Goal: Information Seeking & Learning: Learn about a topic

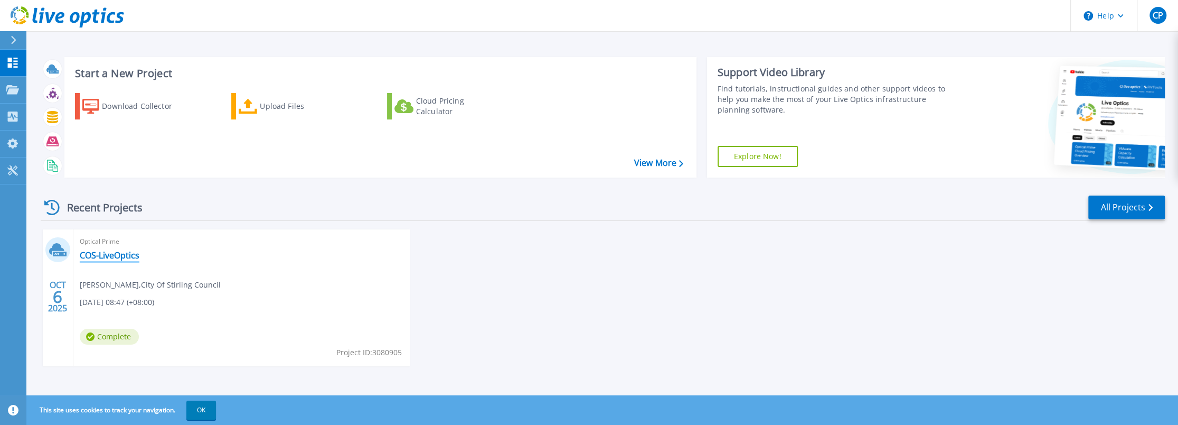
click at [121, 258] on link "COS-LiveOptics" at bounding box center [110, 255] width 60 height 11
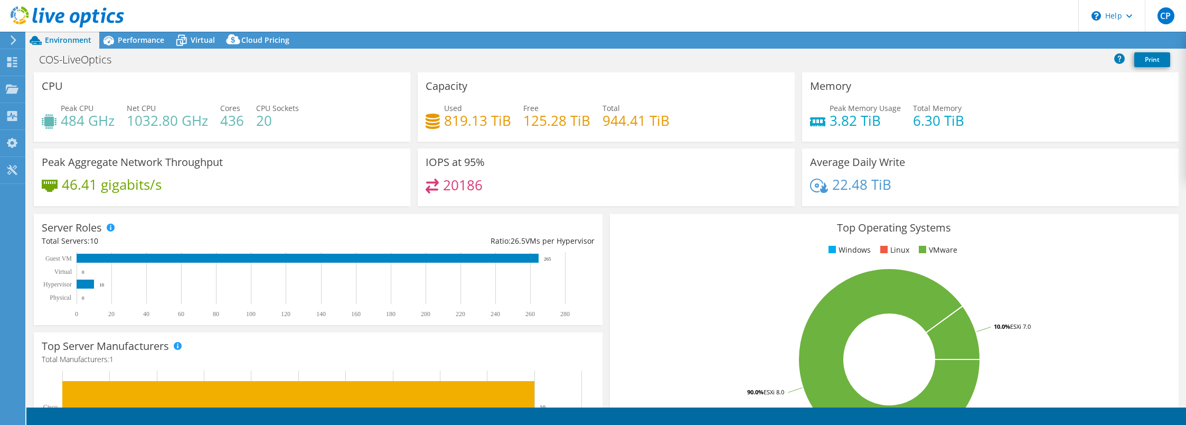
select select "USD"
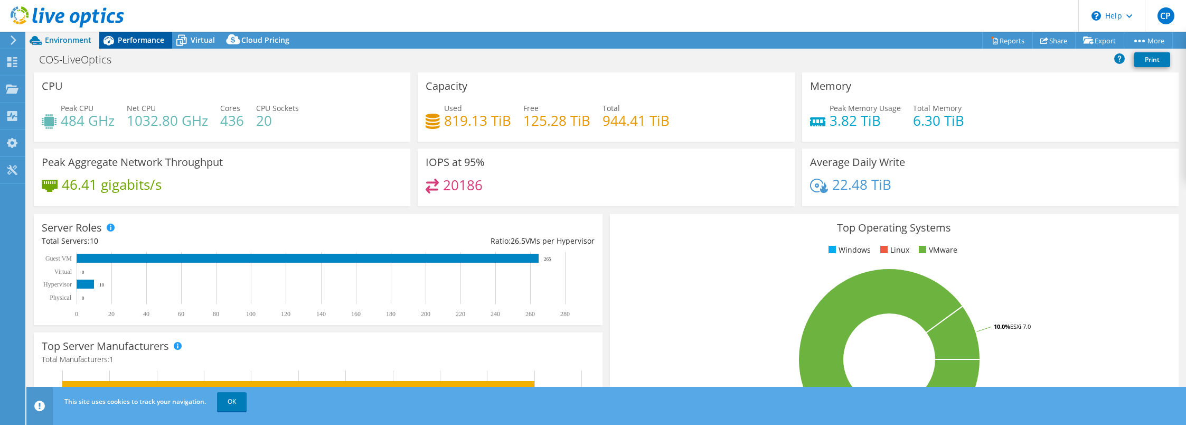
click at [130, 40] on span "Performance" at bounding box center [141, 40] width 46 height 10
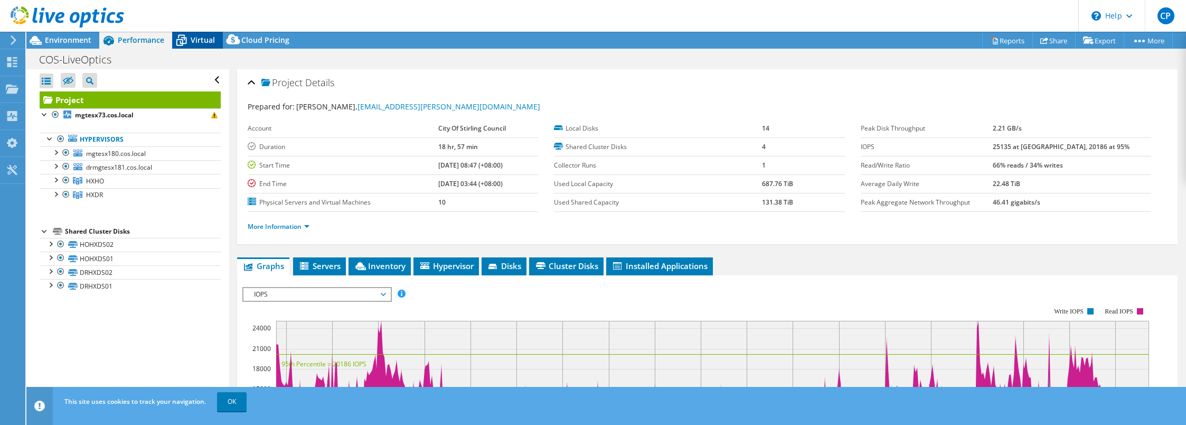
click at [192, 41] on span "Virtual" at bounding box center [203, 40] width 24 height 10
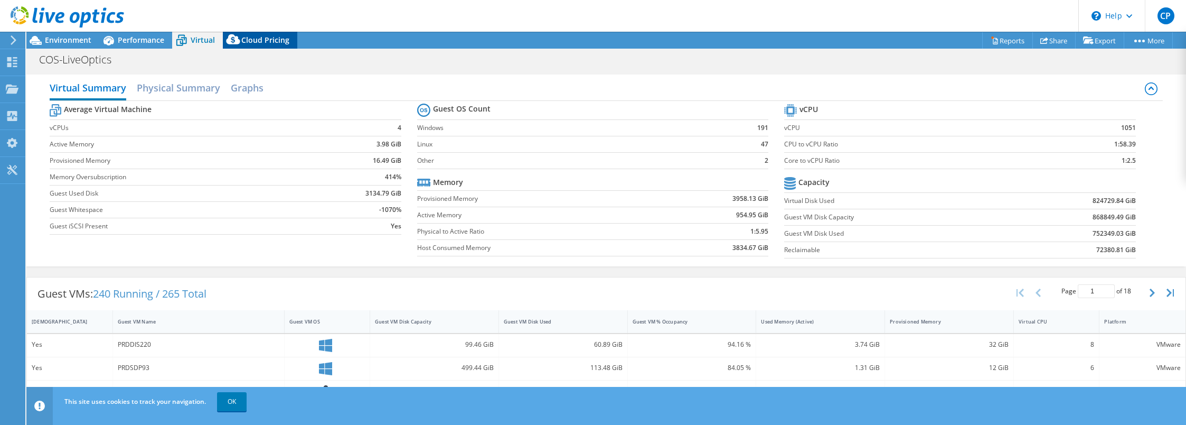
click at [262, 43] on span "Cloud Pricing" at bounding box center [265, 40] width 48 height 10
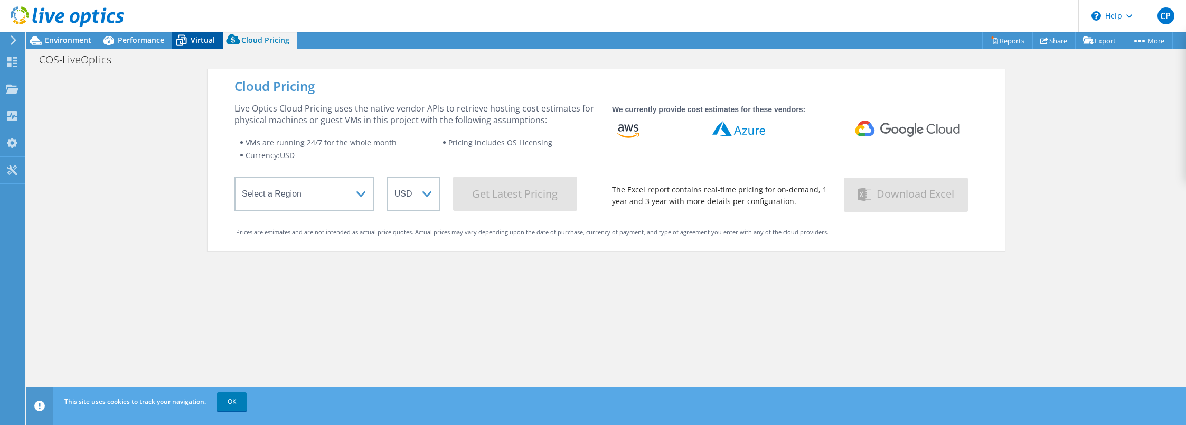
click at [185, 40] on icon at bounding box center [181, 40] width 18 height 18
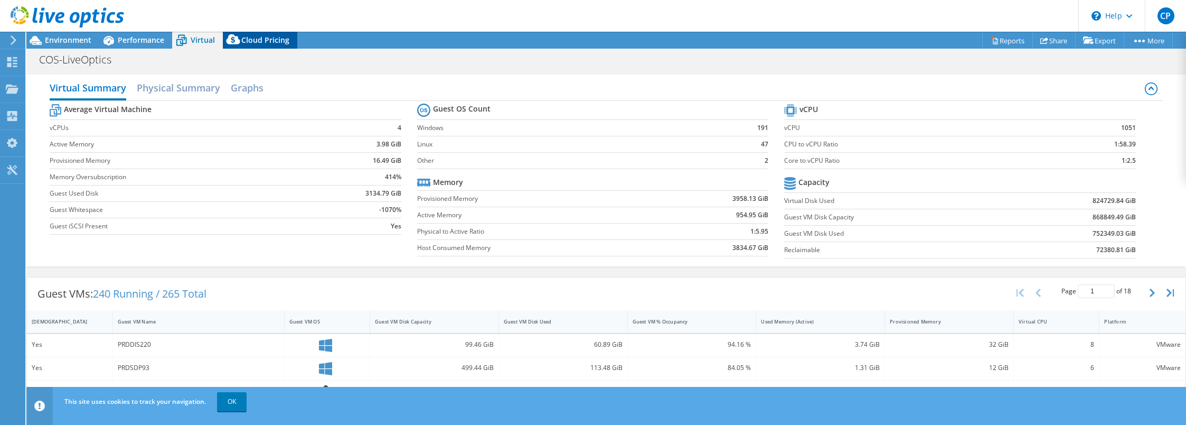
click at [247, 42] on span "Cloud Pricing" at bounding box center [265, 40] width 48 height 10
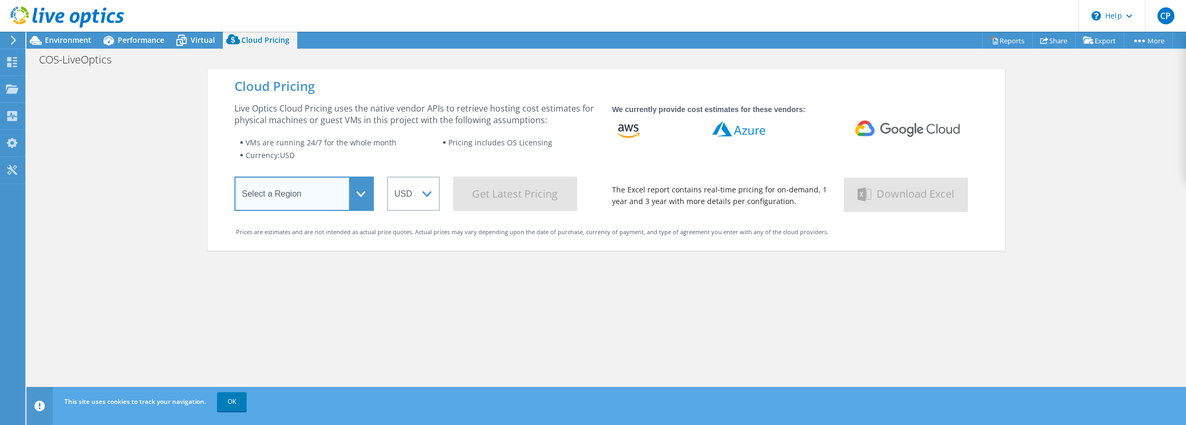
click at [351, 195] on select "Select a Region Asia Pacific (Hong Kong) Asia Pacific (Mumbai) Asia Pacific (Se…" at bounding box center [304, 193] width 139 height 34
click at [155, 177] on div "Cloud Pricing Live Optics Cloud Pricing uses the native vendor APIs to retrieve…" at bounding box center [606, 281] width 1160 height 425
click at [16, 38] on icon at bounding box center [14, 40] width 8 height 10
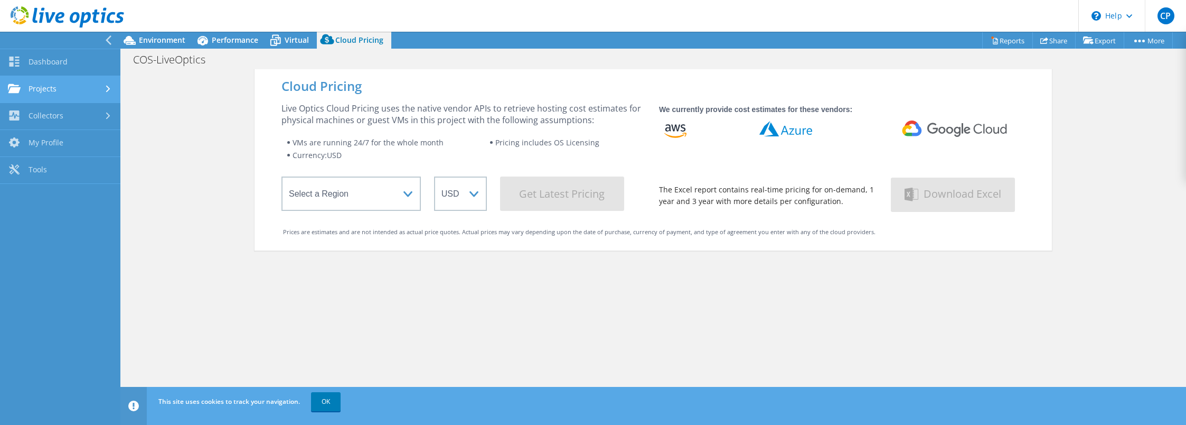
click at [48, 89] on link "Projects" at bounding box center [60, 89] width 120 height 27
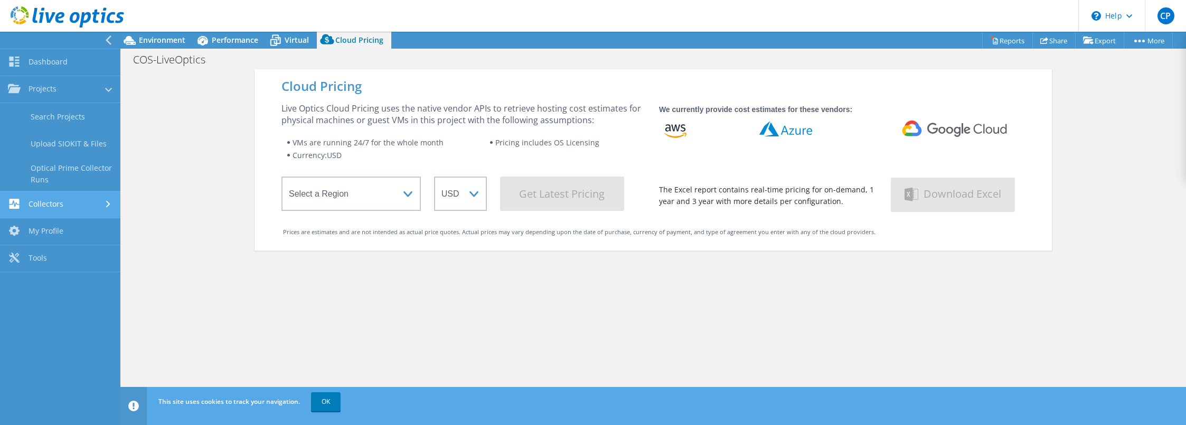
click at [49, 204] on link "Collectors" at bounding box center [60, 204] width 120 height 27
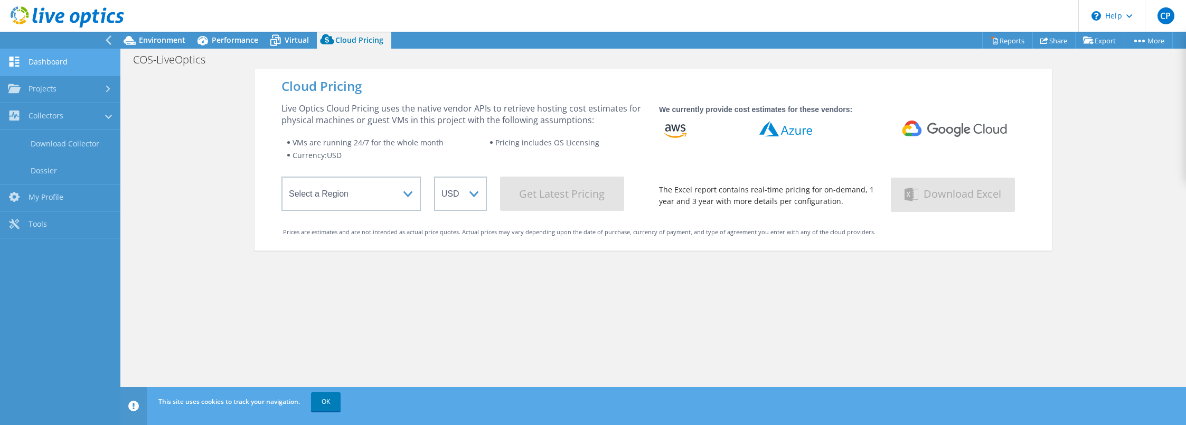
click at [51, 67] on link "Dashboard" at bounding box center [60, 62] width 120 height 27
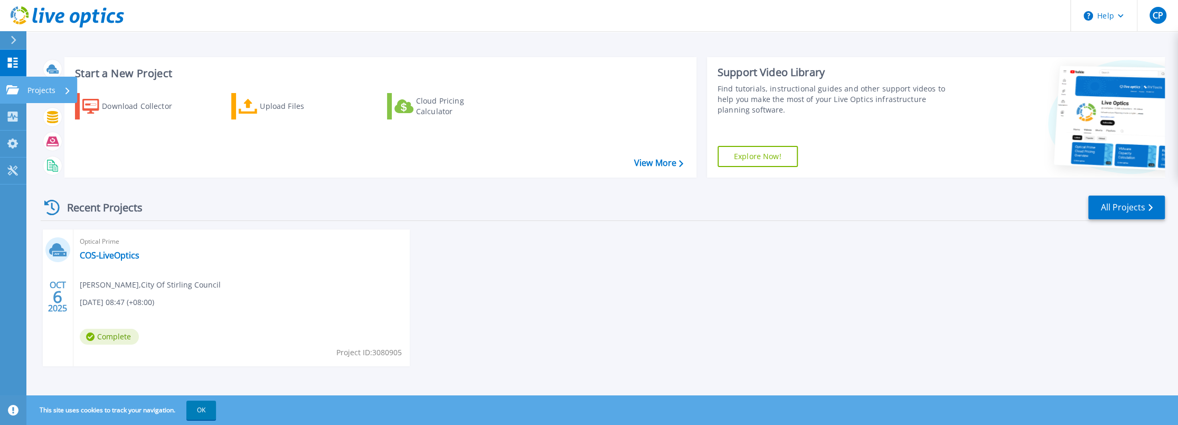
click at [8, 87] on icon at bounding box center [12, 89] width 13 height 9
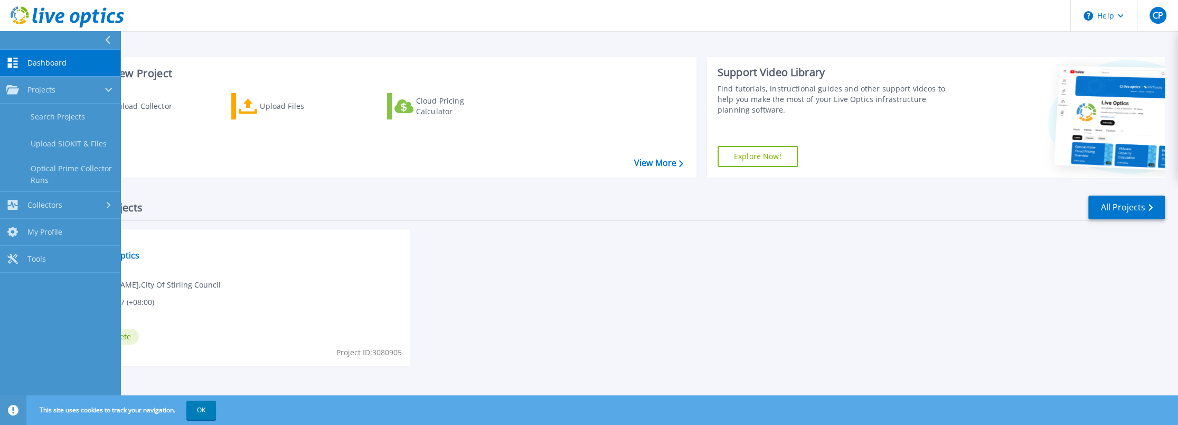
click at [44, 57] on link "Dashboard Dashboard" at bounding box center [60, 63] width 120 height 27
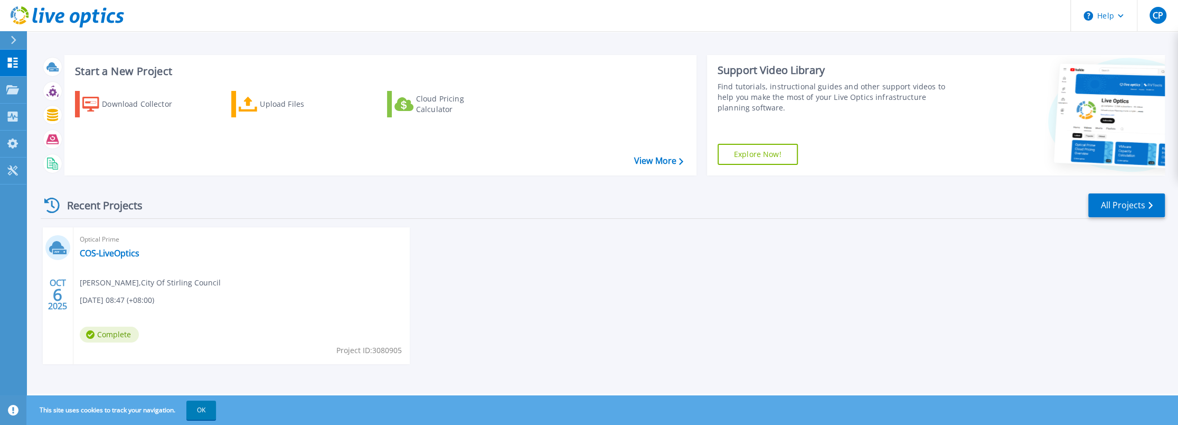
scroll to position [3, 0]
click at [109, 251] on link "COS-LiveOptics" at bounding box center [110, 252] width 60 height 11
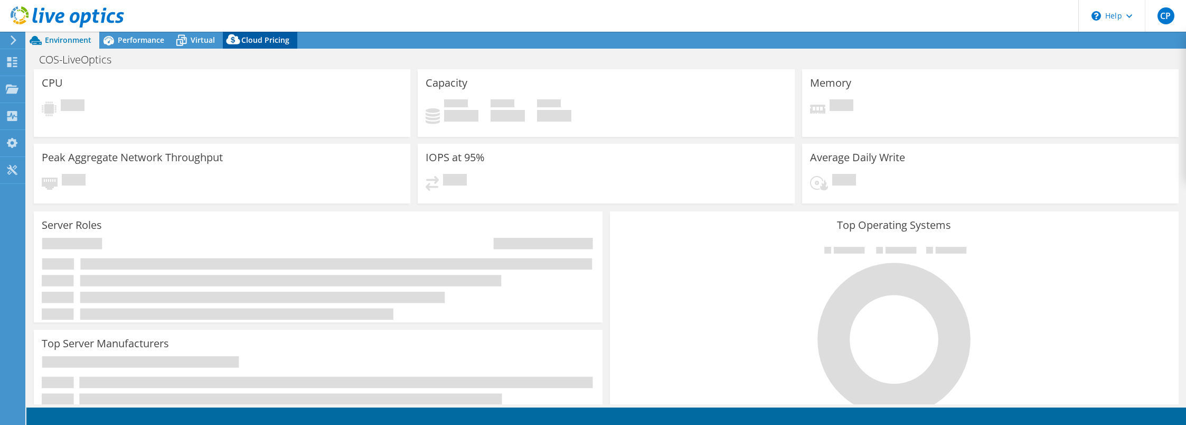
click at [266, 39] on span "Cloud Pricing" at bounding box center [265, 40] width 48 height 10
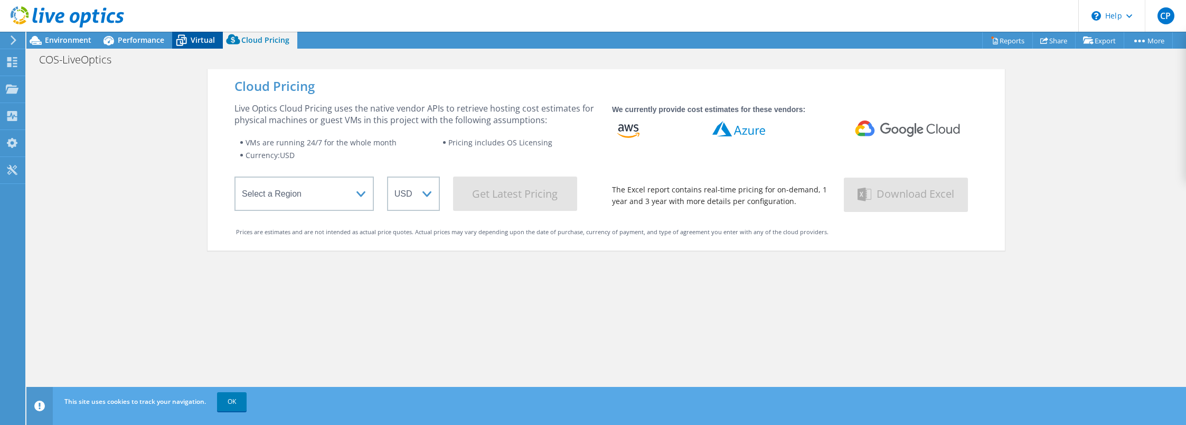
click at [208, 35] on span "Virtual" at bounding box center [203, 40] width 24 height 10
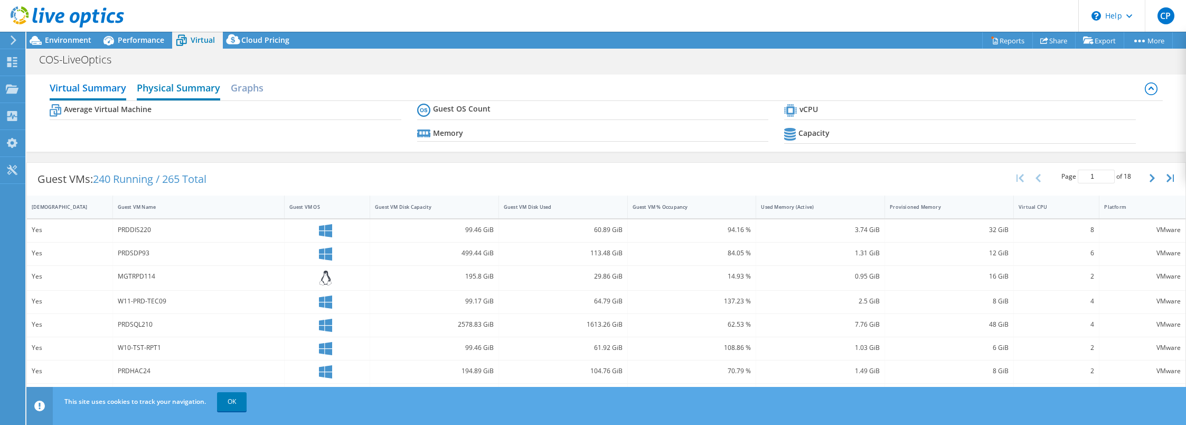
click at [157, 90] on h2 "Physical Summary" at bounding box center [178, 88] width 83 height 23
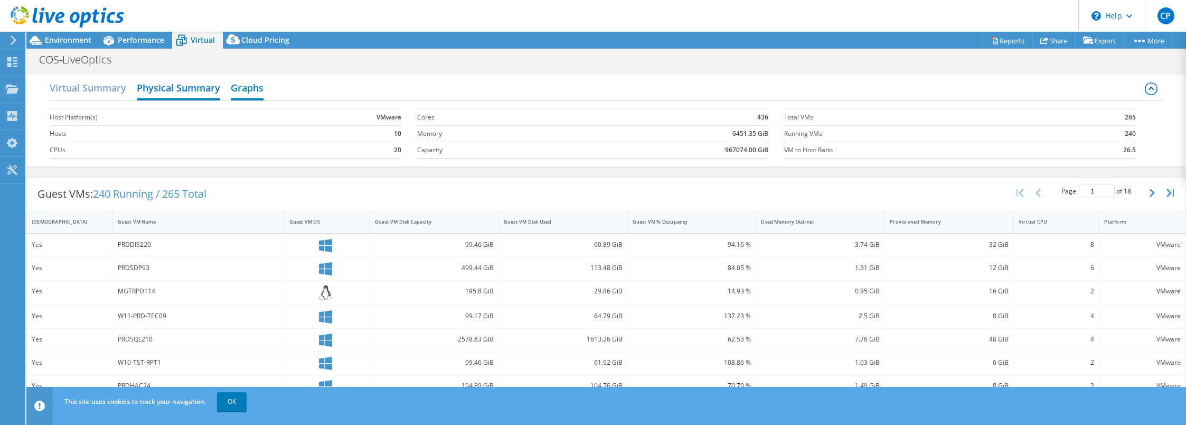
click at [248, 84] on h2 "Graphs" at bounding box center [247, 88] width 33 height 23
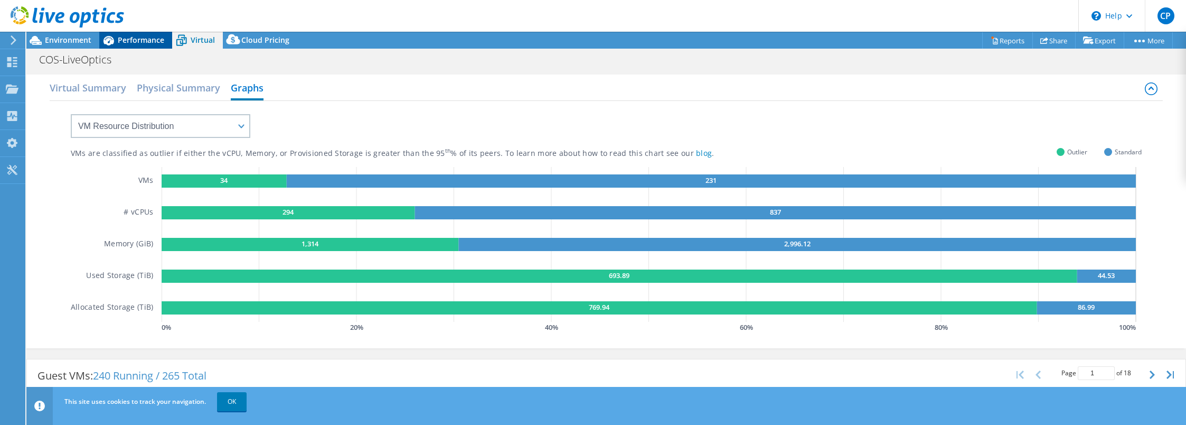
click at [141, 37] on span "Performance" at bounding box center [141, 40] width 46 height 10
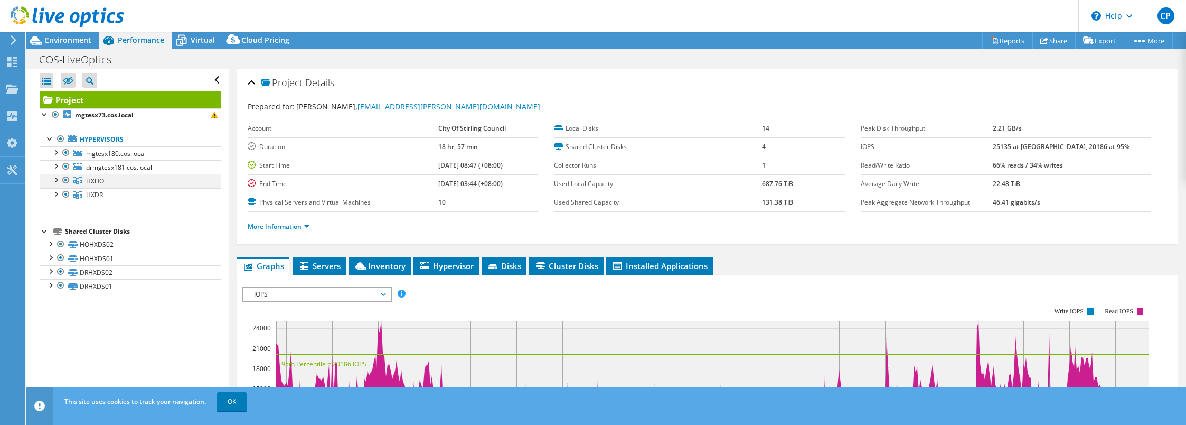
click at [60, 179] on div at bounding box center [55, 179] width 11 height 11
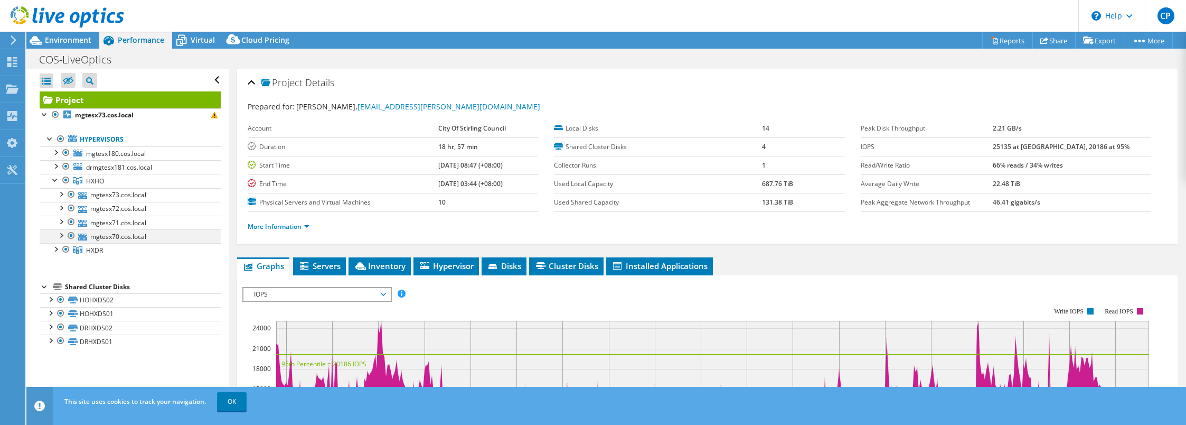
click at [62, 231] on div at bounding box center [60, 234] width 11 height 11
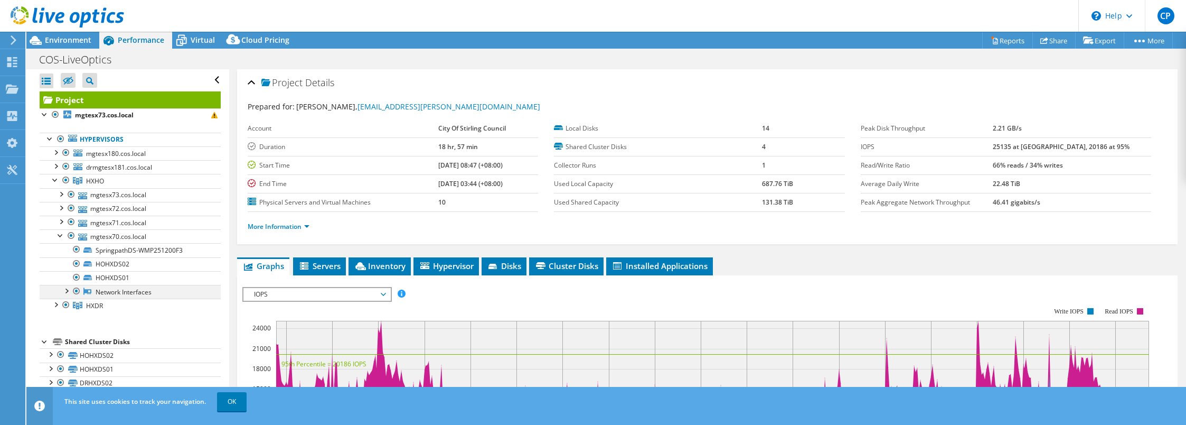
click at [68, 287] on div at bounding box center [66, 290] width 11 height 11
click at [58, 237] on div at bounding box center [60, 234] width 11 height 11
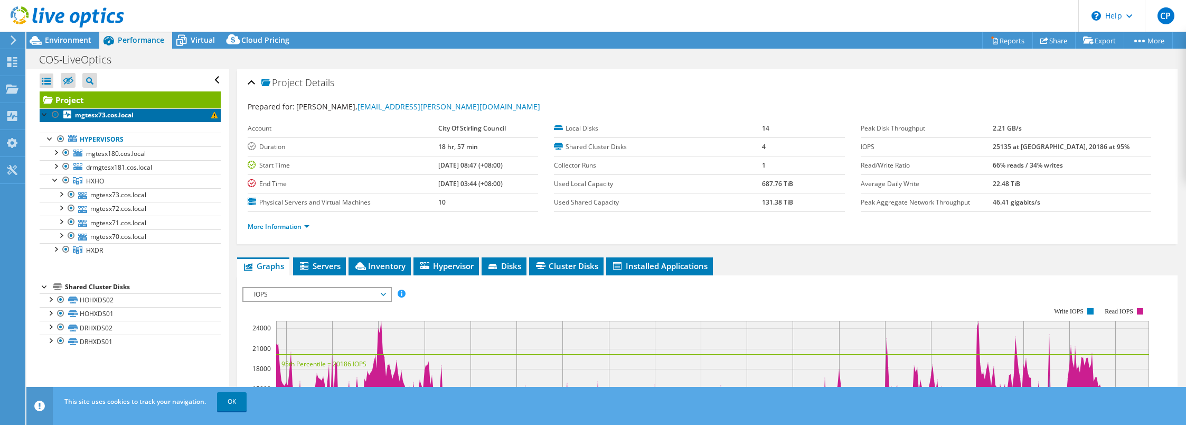
click at [211, 117] on span at bounding box center [214, 115] width 6 height 6
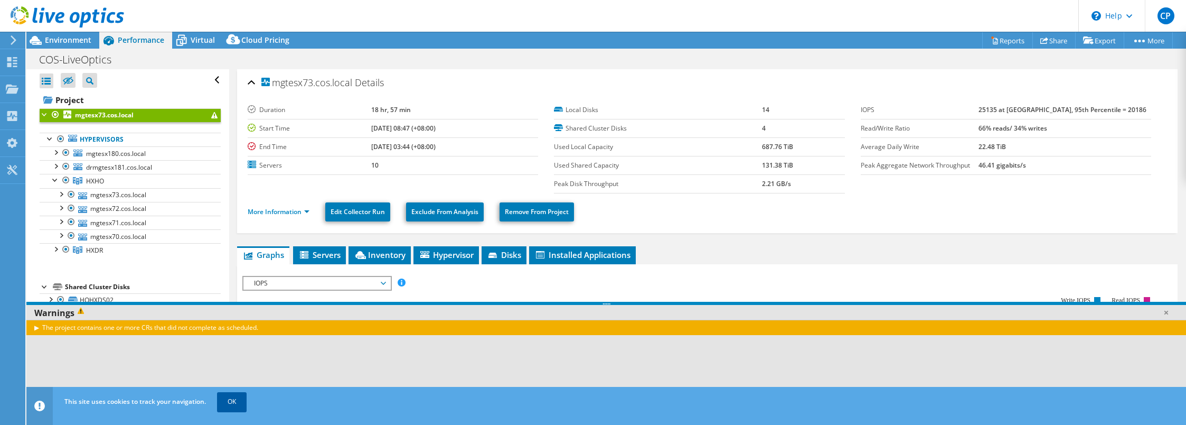
click at [226, 406] on link "OK" at bounding box center [232, 401] width 30 height 19
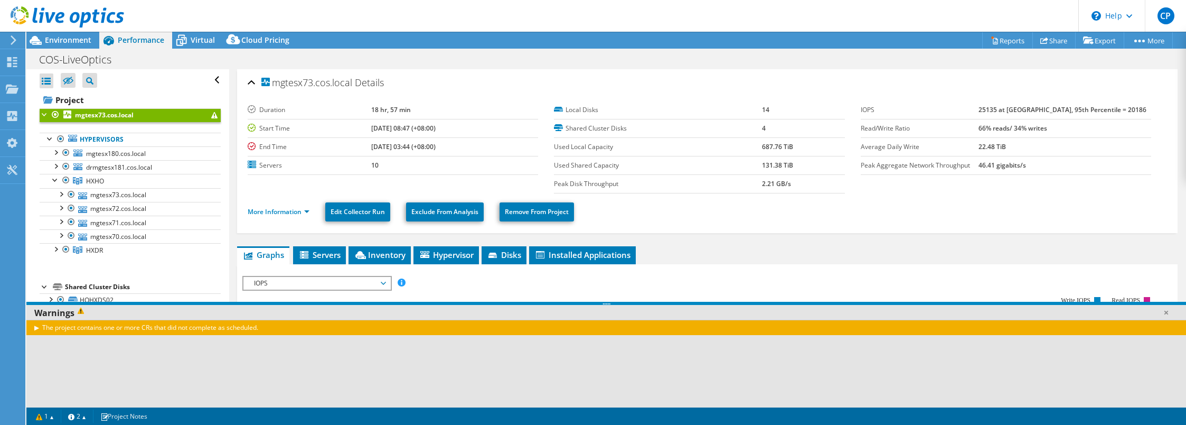
click at [42, 115] on div at bounding box center [45, 113] width 11 height 11
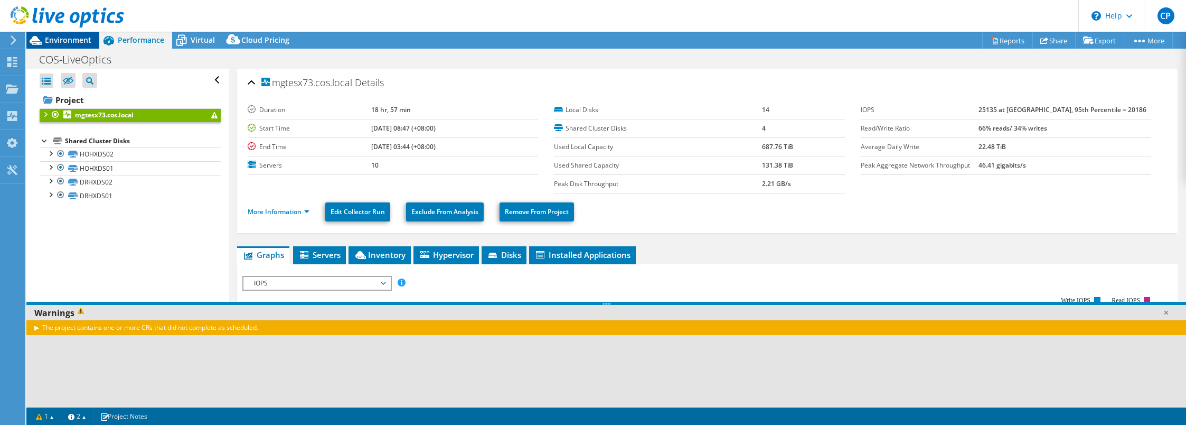
click at [74, 40] on span "Environment" at bounding box center [68, 40] width 46 height 10
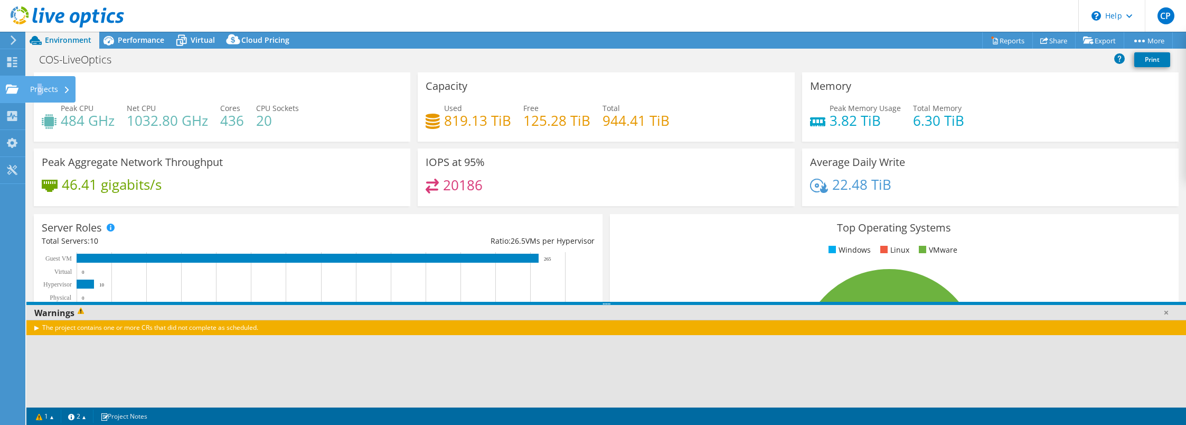
click at [40, 85] on div "Projects" at bounding box center [50, 89] width 51 height 26
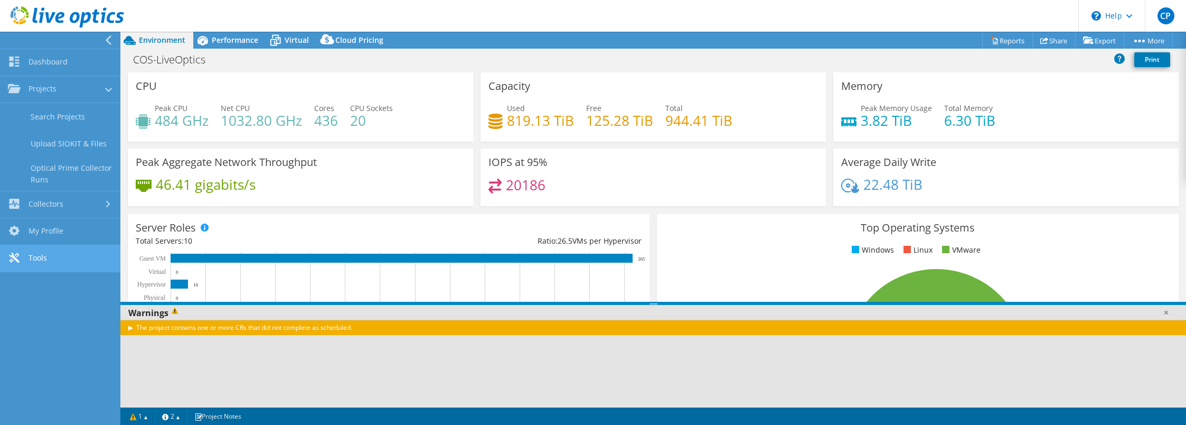
click at [34, 252] on link "Tools" at bounding box center [60, 258] width 120 height 27
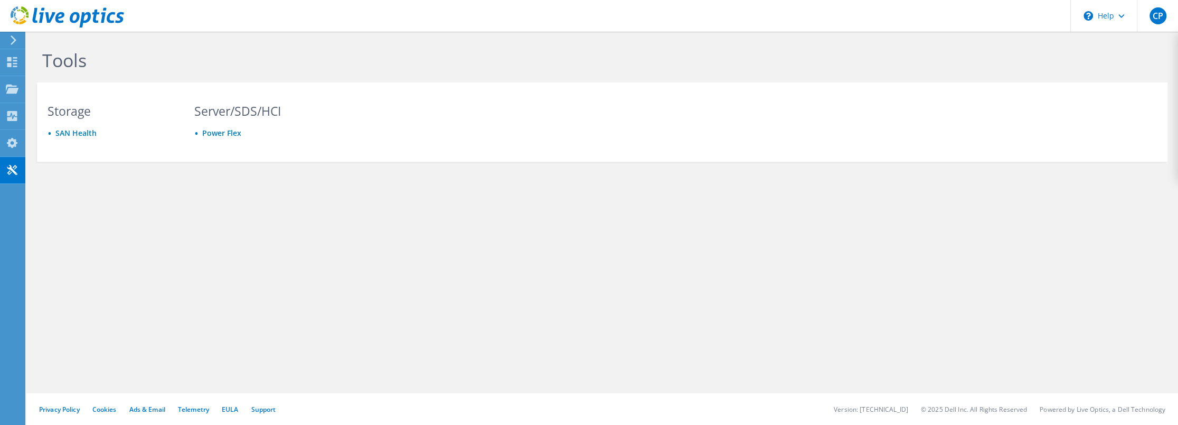
click at [17, 37] on icon at bounding box center [14, 40] width 8 height 10
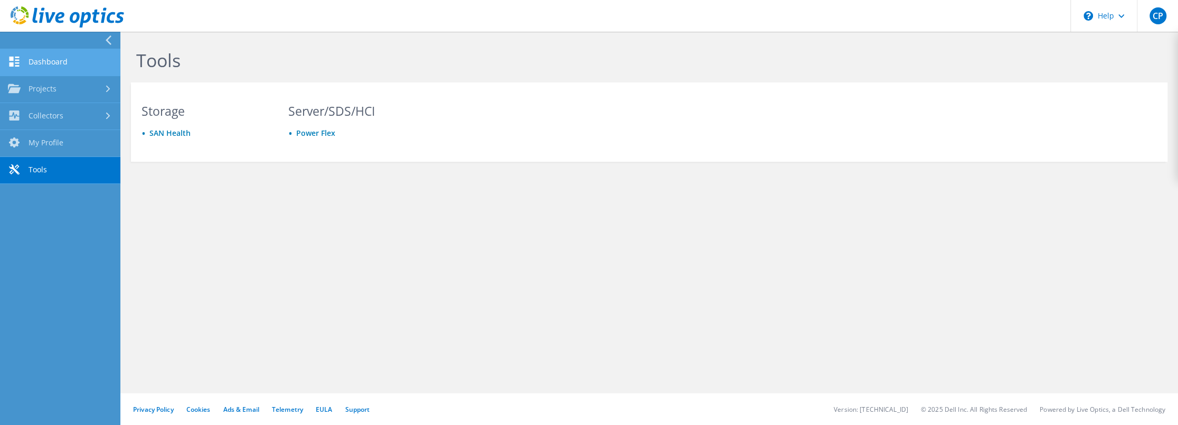
click at [80, 56] on link "Dashboard" at bounding box center [60, 62] width 120 height 27
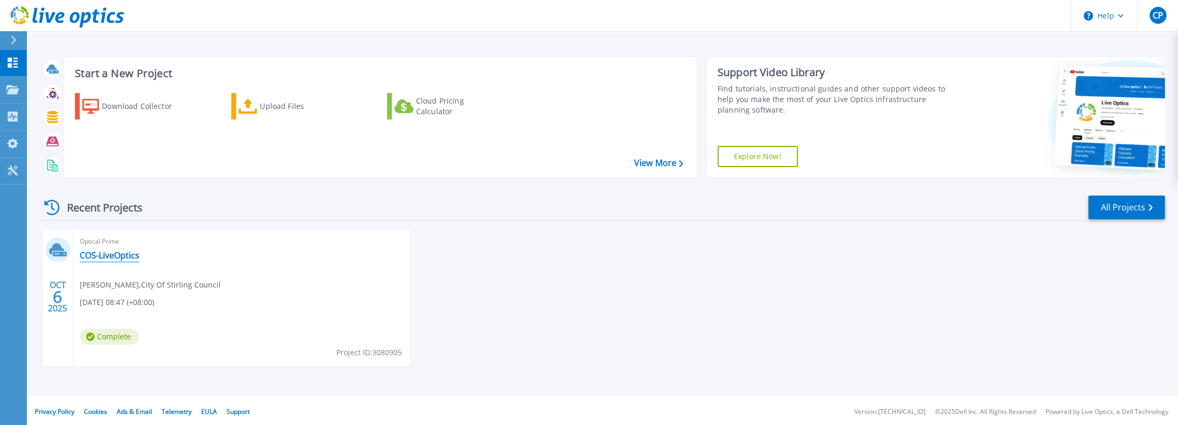
click at [115, 254] on link "COS-LiveOptics" at bounding box center [110, 255] width 60 height 11
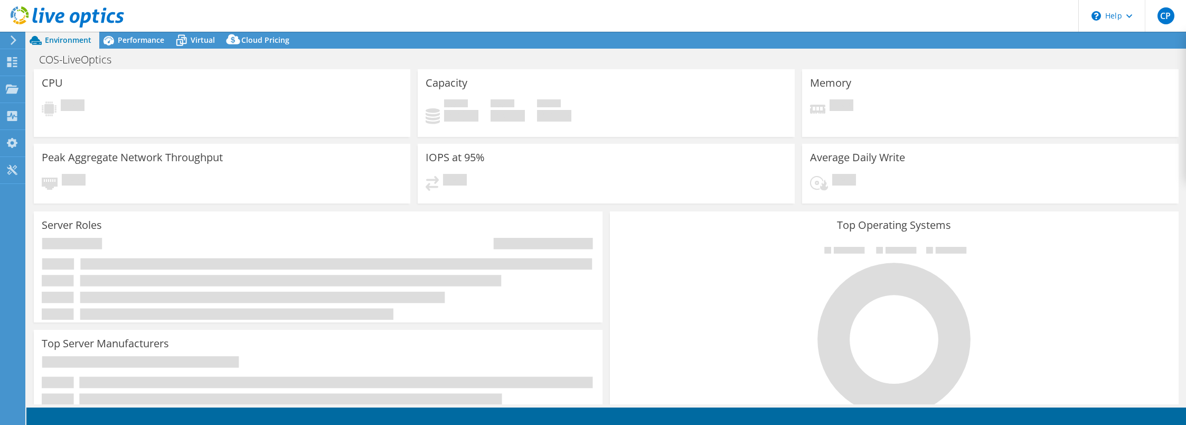
select select "[GEOGRAPHIC_DATA]"
select select "AUD"
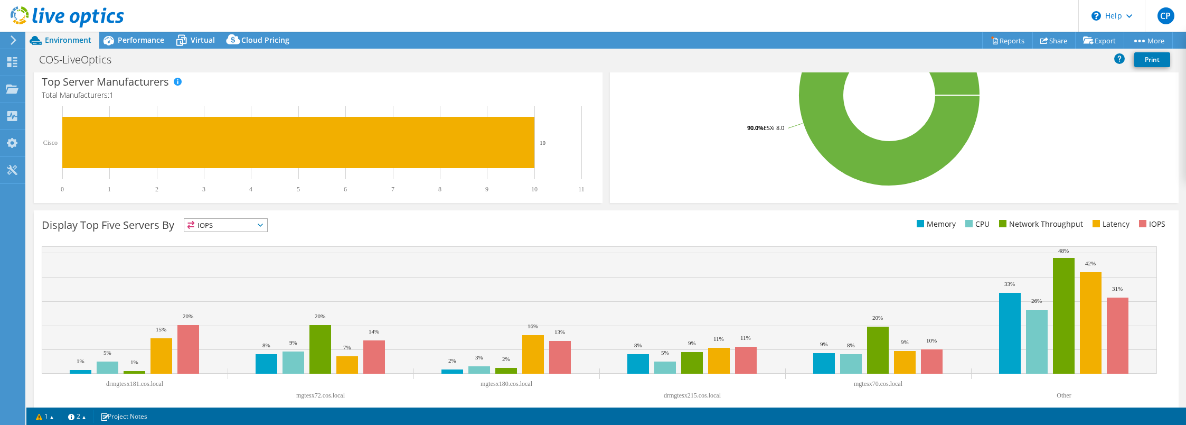
scroll to position [280, 0]
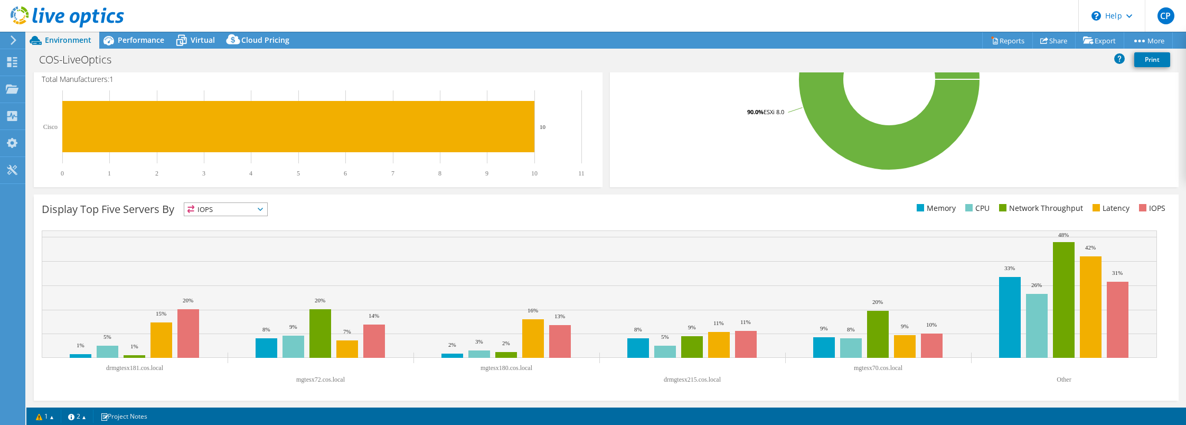
click at [262, 208] on icon at bounding box center [260, 209] width 5 height 3
click at [326, 207] on div "Display Top Five Servers By IOPS IOPS" at bounding box center [324, 210] width 565 height 17
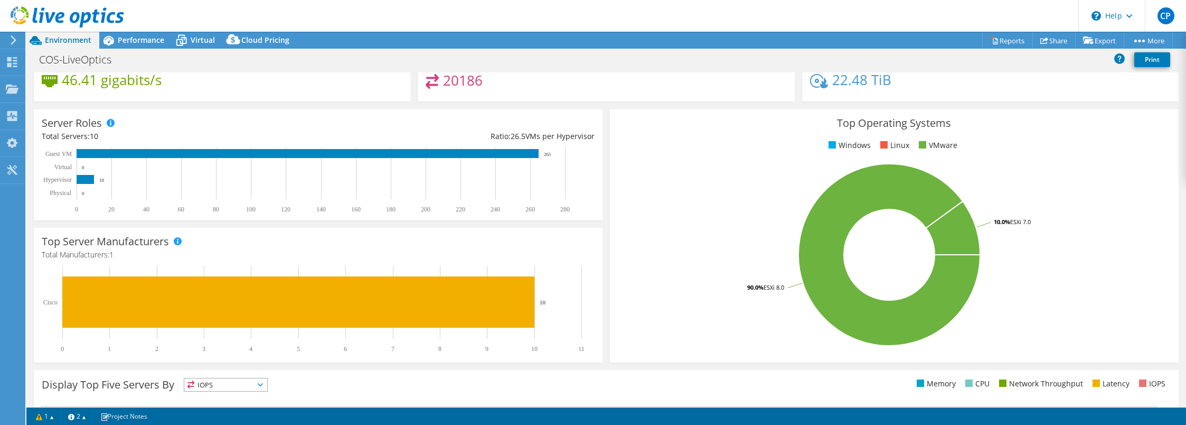
scroll to position [0, 0]
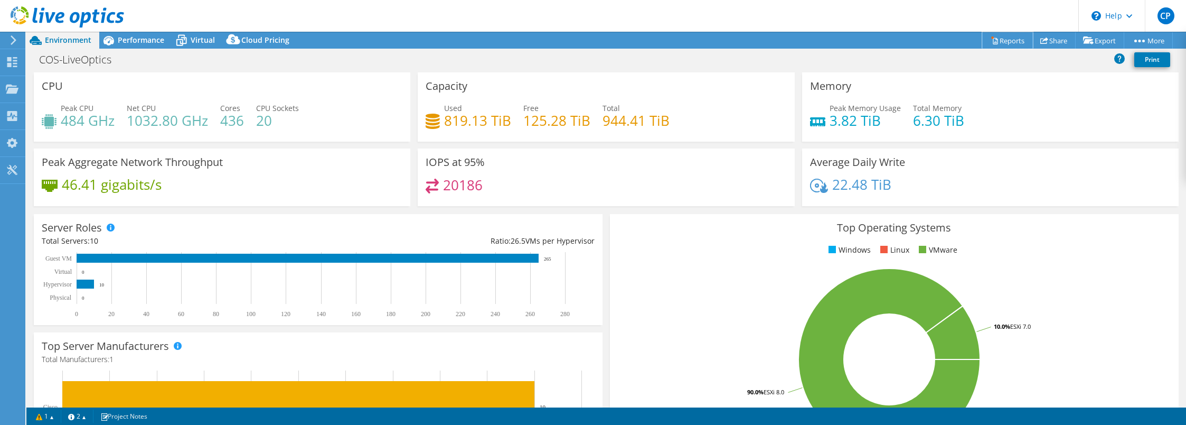
click at [1009, 39] on link "Reports" at bounding box center [1007, 40] width 51 height 16
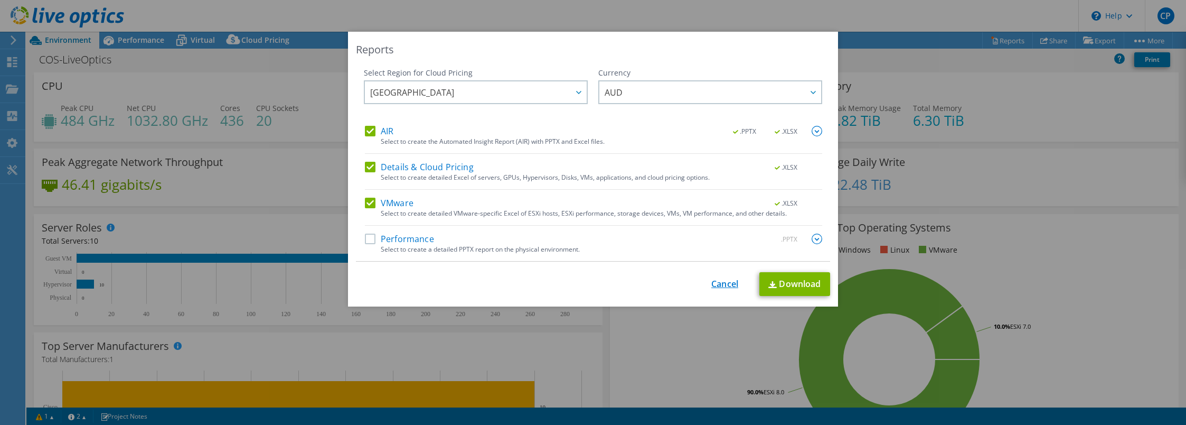
click at [723, 285] on link "Cancel" at bounding box center [725, 284] width 27 height 10
